Goal: Check status: Check status

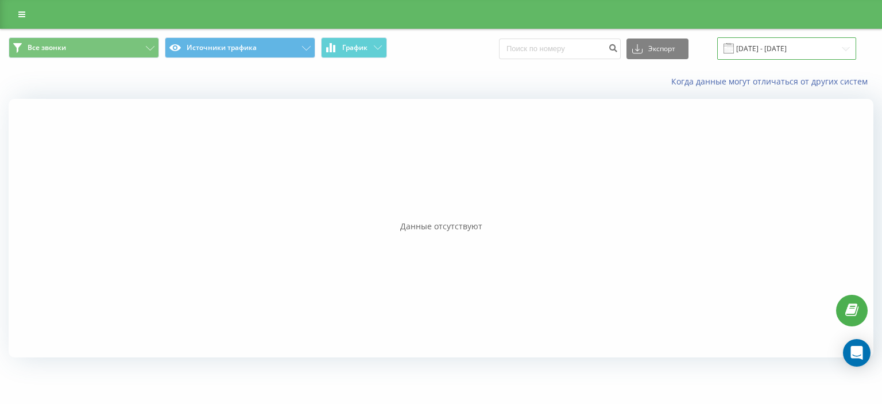
click at [780, 48] on input "[DATE] - [DATE]" at bounding box center [786, 48] width 139 height 22
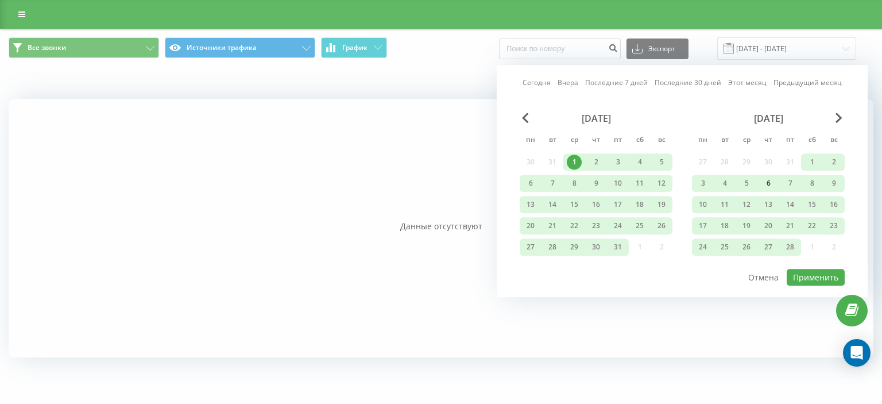
click at [769, 184] on div "6" at bounding box center [768, 183] width 15 height 15
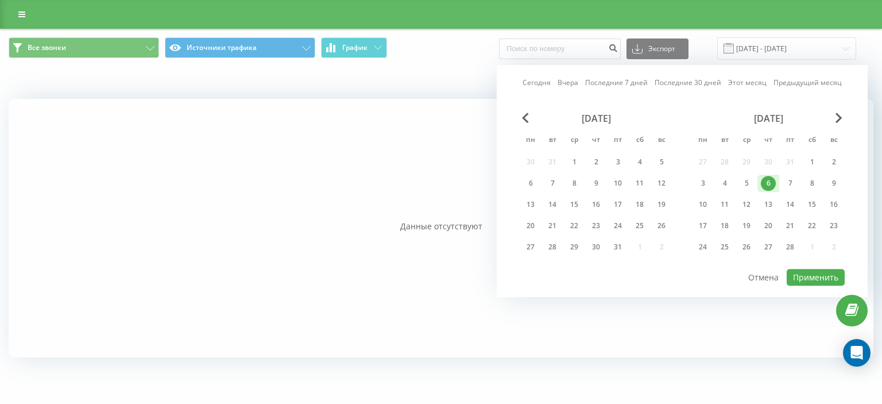
click at [767, 181] on div "6" at bounding box center [768, 183] width 15 height 15
click at [834, 118] on div "[DATE]" at bounding box center [768, 118] width 153 height 11
click at [838, 118] on span "Next Month" at bounding box center [838, 118] width 7 height 10
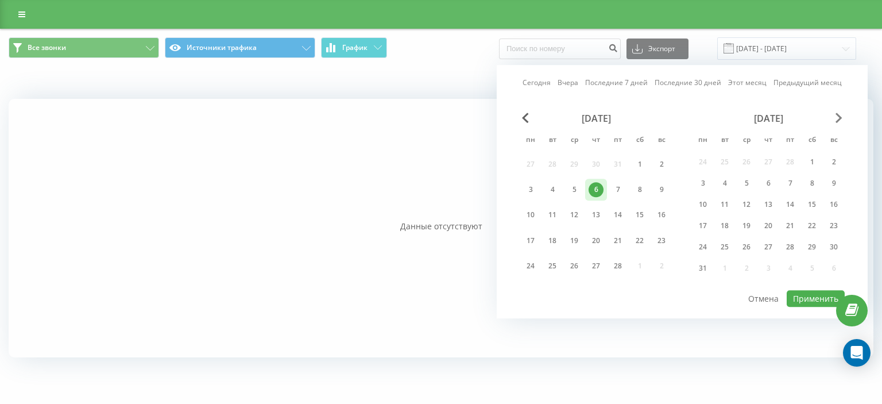
click at [838, 118] on span "Next Month" at bounding box center [838, 118] width 7 height 10
click at [841, 121] on span "Next Month" at bounding box center [838, 118] width 7 height 10
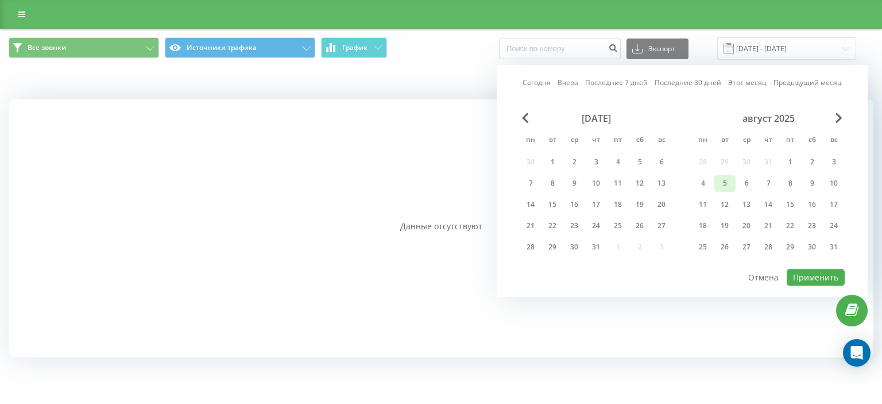
click at [730, 183] on div "5" at bounding box center [724, 183] width 15 height 15
click at [726, 184] on div "5" at bounding box center [724, 183] width 15 height 15
click at [841, 117] on span "Next Month" at bounding box center [838, 118] width 7 height 10
click at [791, 189] on div "12" at bounding box center [790, 183] width 22 height 17
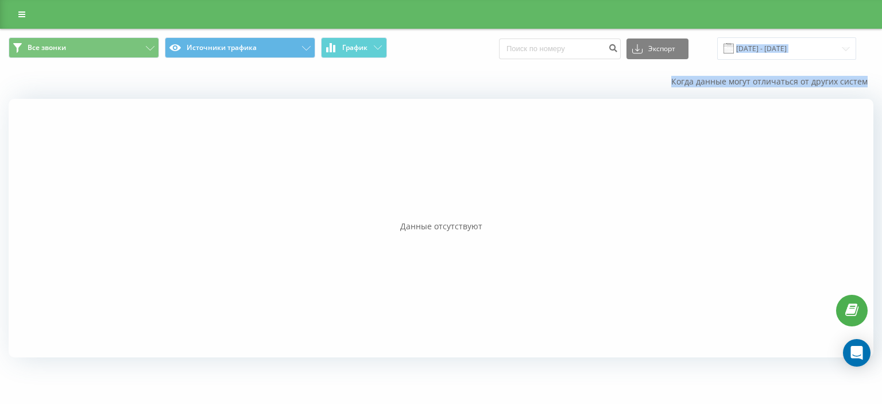
drag, startPoint x: 548, startPoint y: 295, endPoint x: 811, endPoint y: 59, distance: 353.0
click at [811, 59] on div "Все звонки Источники трафика График Экспорт .csv .xls .xlsx [DATE] - [DATE] Ког…" at bounding box center [441, 197] width 865 height 337
click at [808, 44] on input "[DATE] - [DATE]" at bounding box center [786, 48] width 139 height 22
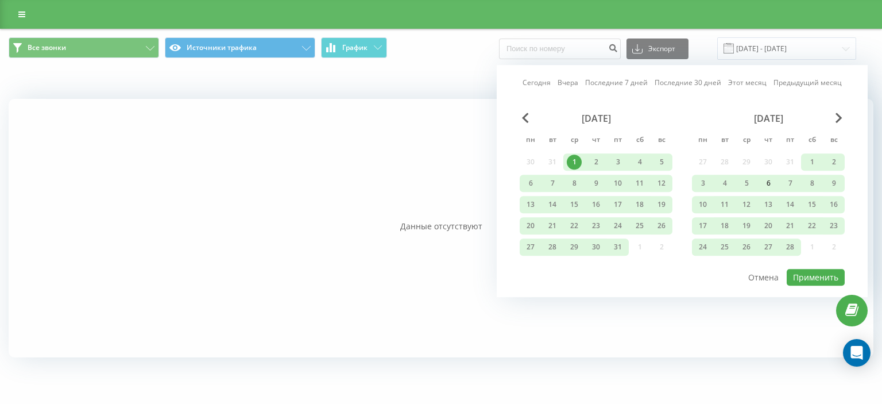
click at [763, 181] on div "6" at bounding box center [768, 183] width 15 height 15
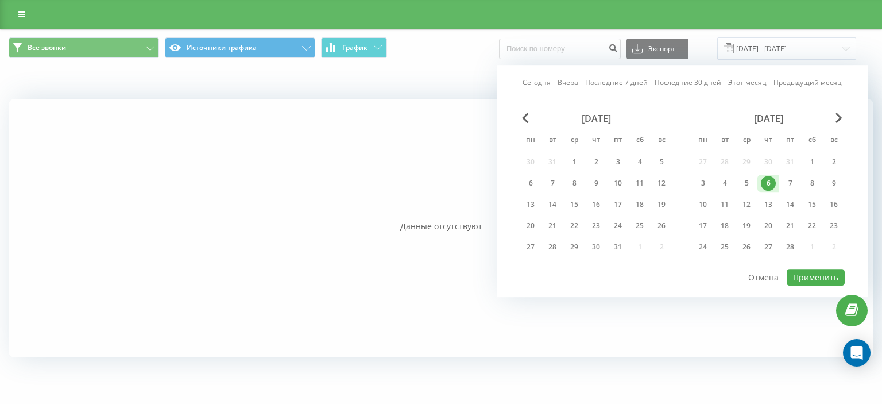
click at [776, 184] on div "6" at bounding box center [768, 183] width 22 height 17
click at [841, 118] on span "Next Month" at bounding box center [838, 118] width 7 height 10
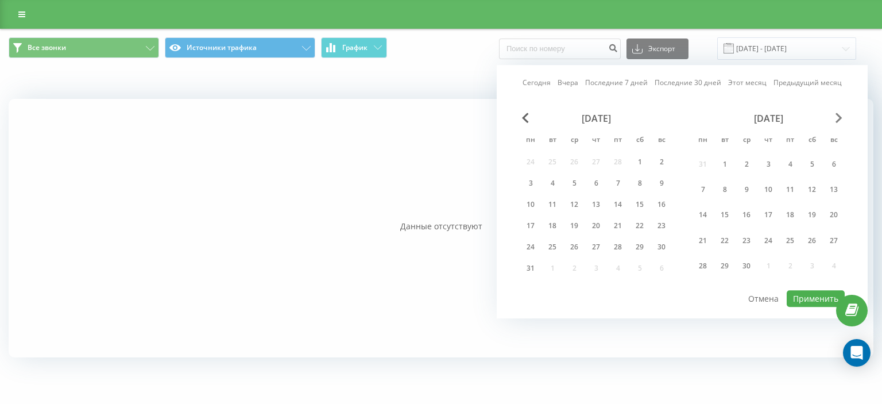
click at [841, 118] on span "Next Month" at bounding box center [838, 118] width 7 height 10
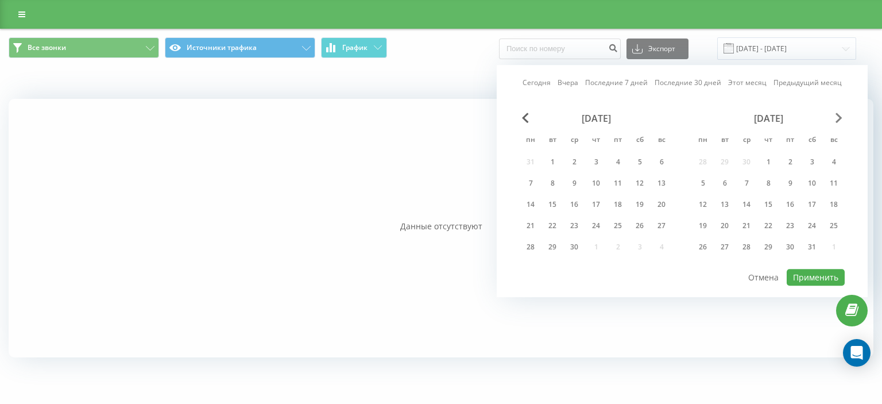
click at [841, 118] on span "Next Month" at bounding box center [838, 118] width 7 height 10
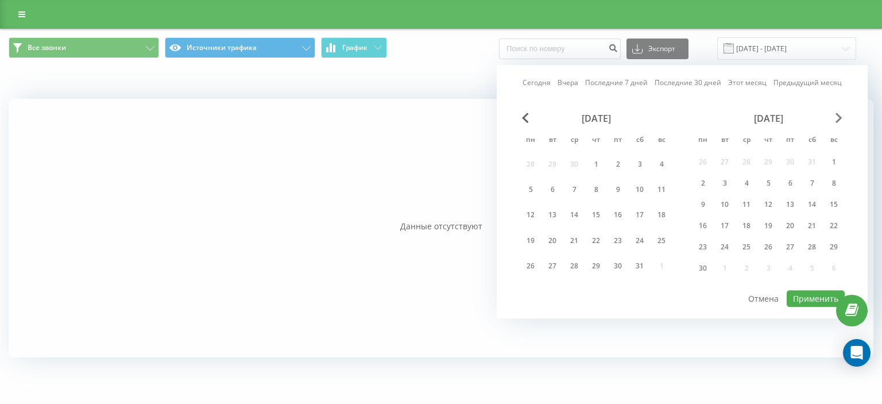
click at [841, 118] on span "Next Month" at bounding box center [838, 118] width 7 height 10
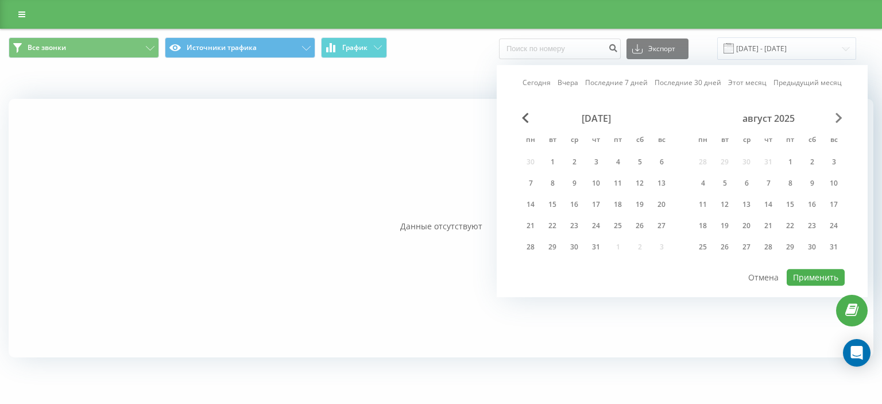
click at [841, 118] on span "Next Month" at bounding box center [838, 118] width 7 height 10
click at [701, 163] on div "1" at bounding box center [702, 161] width 15 height 15
click at [726, 239] on div "30" at bounding box center [724, 246] width 15 height 15
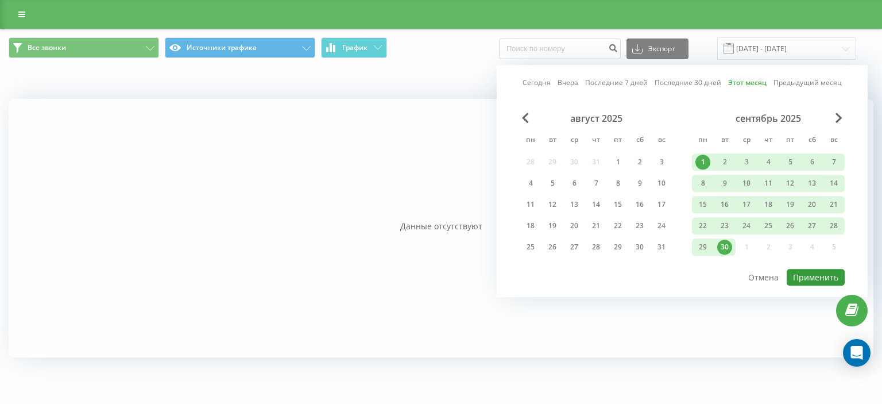
click at [815, 271] on button "Применить" at bounding box center [816, 277] width 58 height 17
type input "[DATE] - [DATE]"
